Goal: Information Seeking & Learning: Learn about a topic

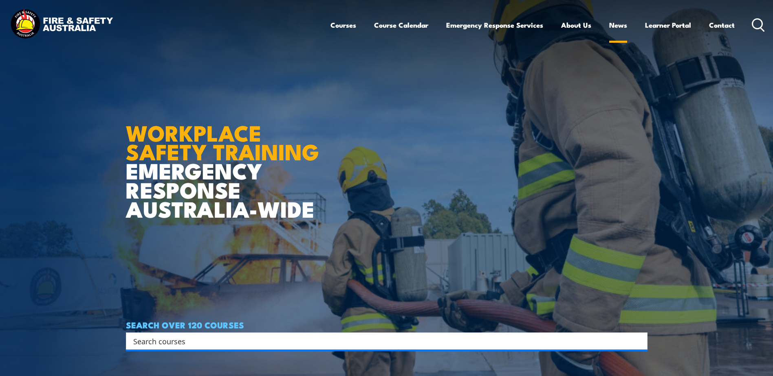
click at [620, 26] on link "News" at bounding box center [618, 25] width 18 height 22
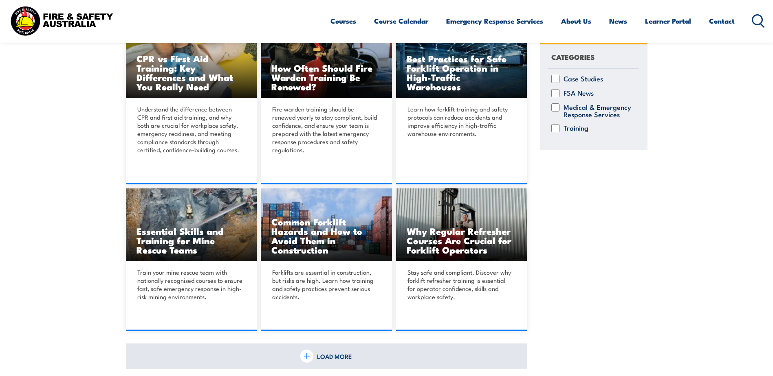
scroll to position [570, 0]
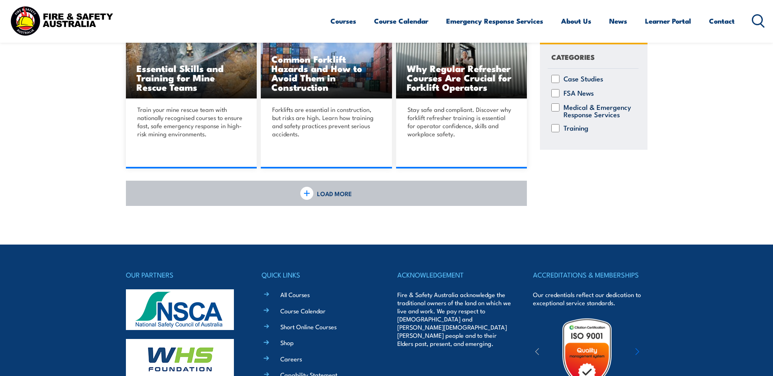
click at [307, 196] on img at bounding box center [306, 193] width 13 height 13
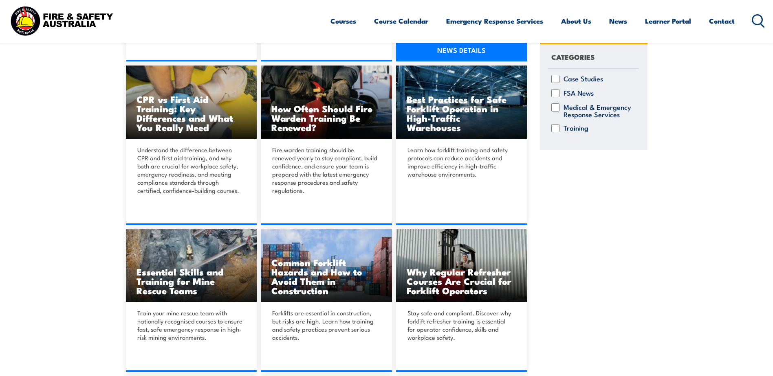
scroll to position [244, 0]
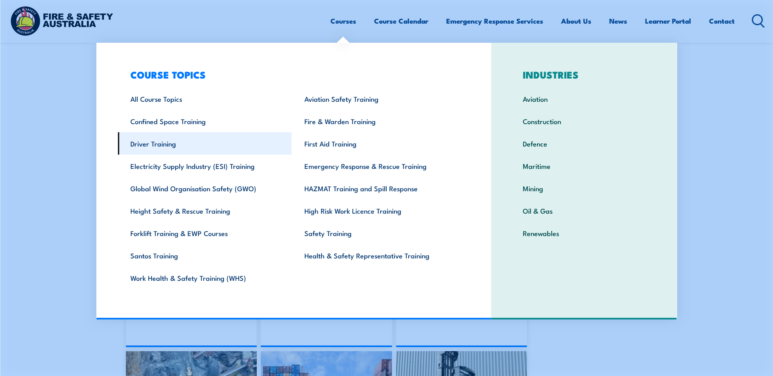
click at [152, 146] on link "Driver Training" at bounding box center [205, 143] width 174 height 22
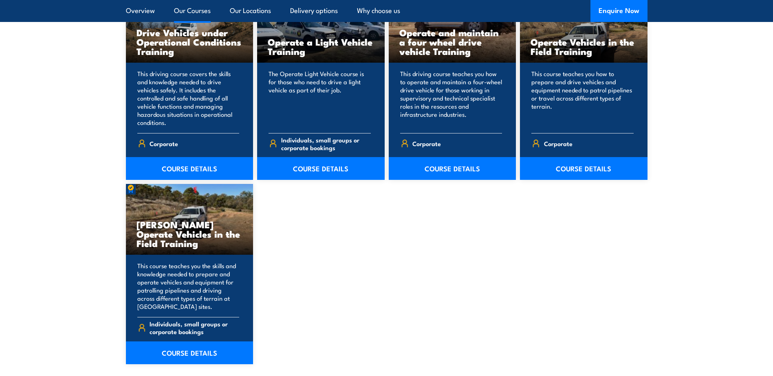
scroll to position [530, 0]
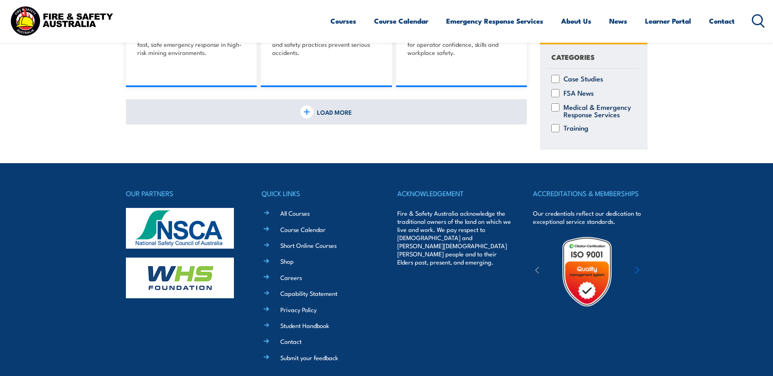
scroll to position [693, 0]
